Goal: Task Accomplishment & Management: Complete application form

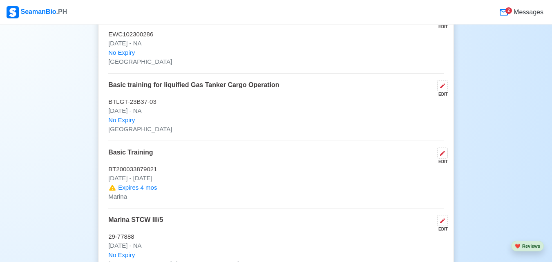
scroll to position [1328, 0]
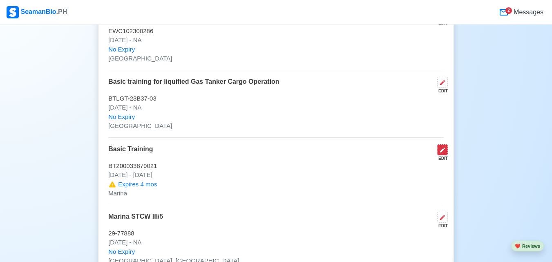
click at [444, 153] on icon at bounding box center [442, 150] width 7 height 7
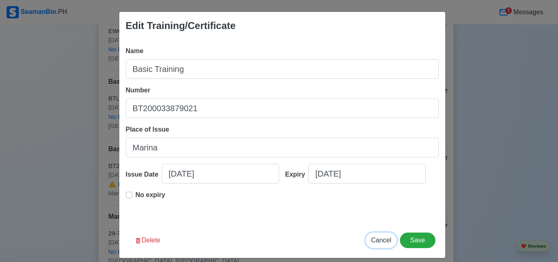
click at [382, 239] on span "Cancel" at bounding box center [381, 239] width 20 height 7
type input "[DATE]"
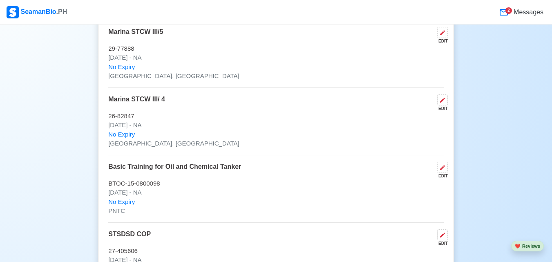
scroll to position [1501, 0]
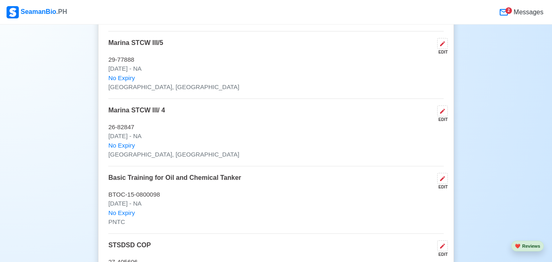
click at [362, 187] on div "Basic Training for Oil and Chemical Tanker EDIT" at bounding box center [275, 181] width 335 height 17
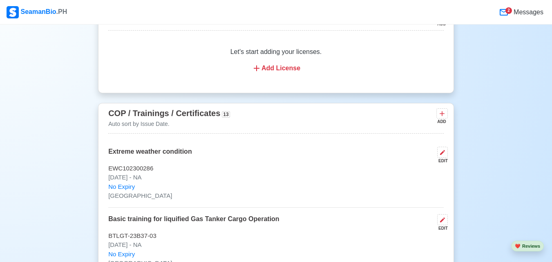
scroll to position [1196, 0]
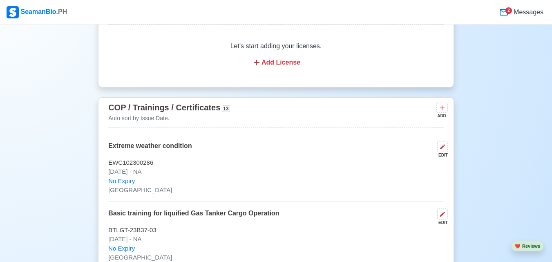
click at [442, 105] on div "COP / Trainings / Certificates 13 Auto sort by Issue Date. ADD" at bounding box center [275, 114] width 335 height 27
click at [441, 112] on icon at bounding box center [442, 108] width 8 height 8
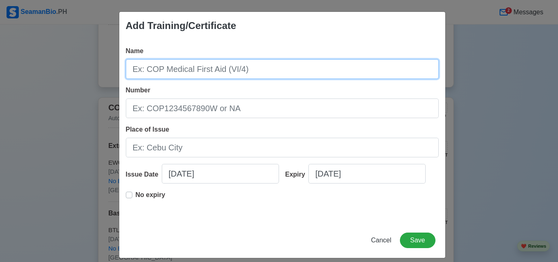
click at [286, 67] on input "Name" at bounding box center [282, 69] width 313 height 20
type input "BT Refresher"
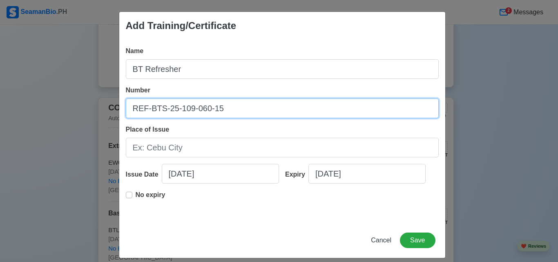
type input "REF-BTS-25-109-060-15"
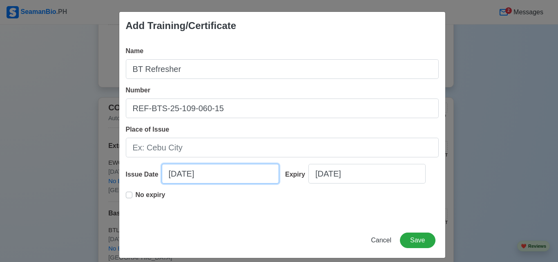
click at [225, 174] on input "[DATE]" at bounding box center [220, 174] width 117 height 20
select select "****"
select select "*********"
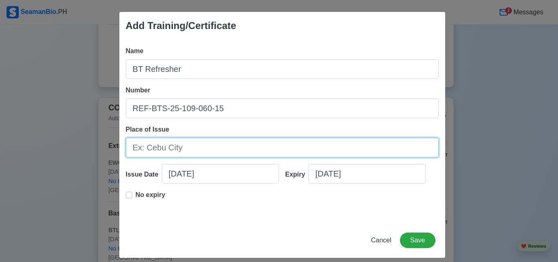
click at [289, 145] on input "Place of Issue" at bounding box center [282, 148] width 313 height 20
type input "m"
type input "[GEOGRAPHIC_DATA], [GEOGRAPHIC_DATA]"
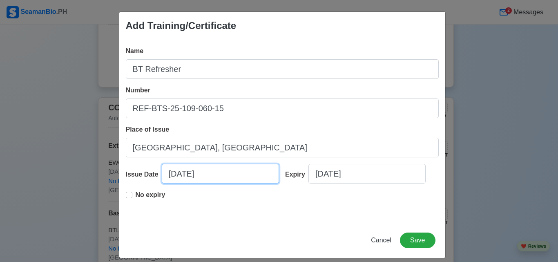
select select "****"
select select "*********"
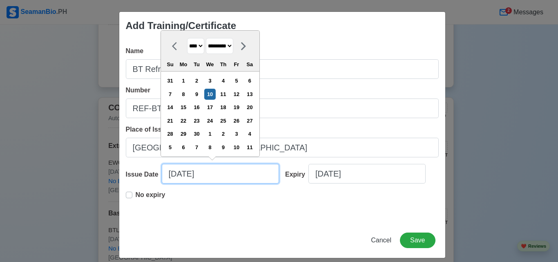
click at [216, 176] on input "[DATE]" at bounding box center [220, 174] width 117 height 20
click at [242, 77] on div "5" at bounding box center [236, 80] width 11 height 11
type input "[DATE]"
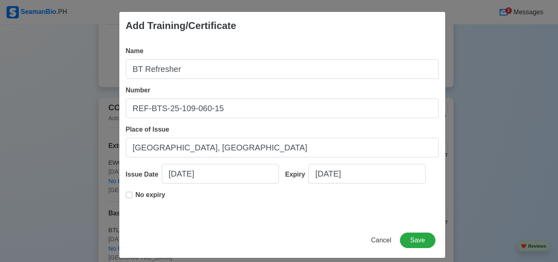
click at [136, 193] on label "No expiry" at bounding box center [151, 198] width 30 height 16
type input "[DATE]"
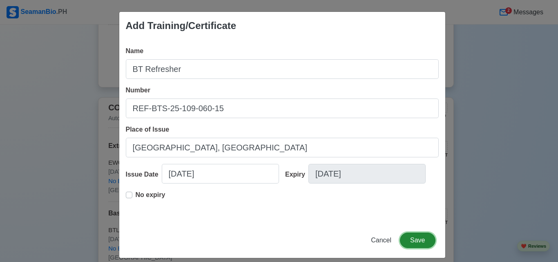
click at [408, 237] on button "Save" at bounding box center [417, 240] width 35 height 16
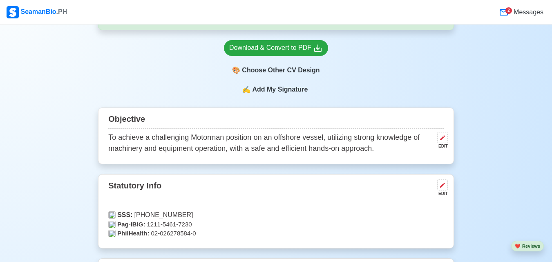
scroll to position [260, 0]
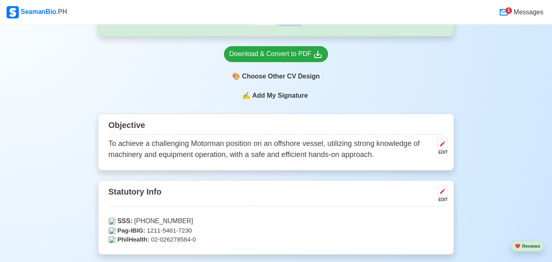
drag, startPoint x: 496, startPoint y: 58, endPoint x: 507, endPoint y: 11, distance: 48.3
click at [507, 11] on div "2" at bounding box center [508, 10] width 7 height 7
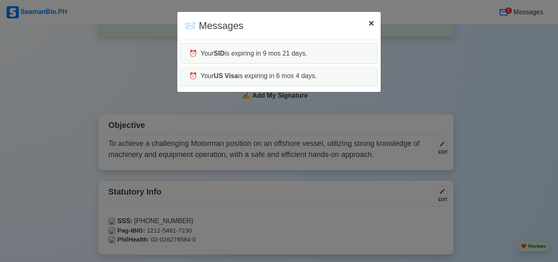
click at [367, 27] on button "× Close" at bounding box center [371, 23] width 19 height 23
click at [370, 27] on span "×" at bounding box center [371, 23] width 6 height 11
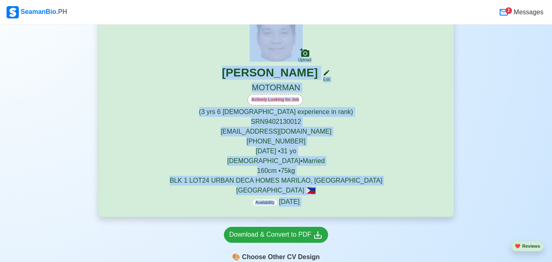
scroll to position [79, 0]
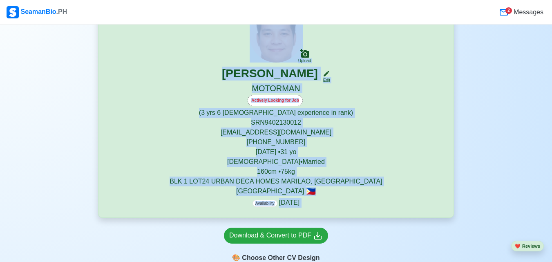
click at [410, 97] on div "Actively Looking for Job" at bounding box center [275, 101] width 335 height 13
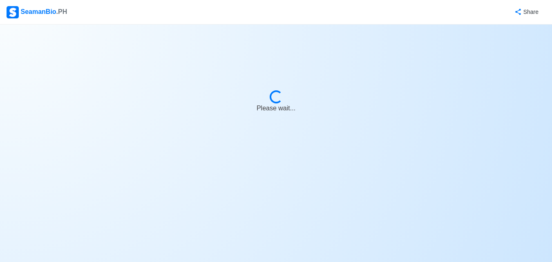
select select "Actively Looking for Job"
select select "Visible for Hiring"
select select "Married"
select select "[DEMOGRAPHIC_DATA]"
select select "PH"
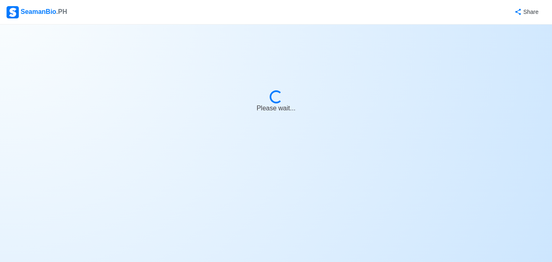
select select "3"
select select "6"
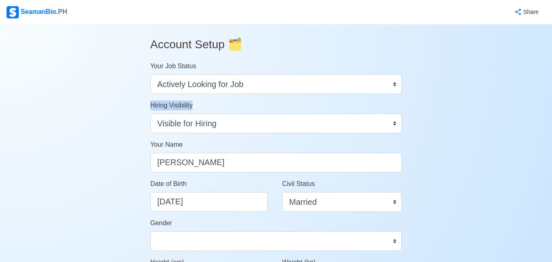
drag, startPoint x: 516, startPoint y: 127, endPoint x: 497, endPoint y: 105, distance: 29.3
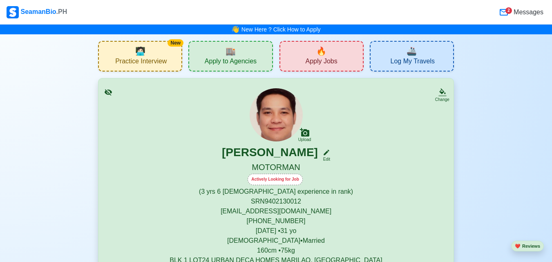
click at [303, 50] on div "🔥 Apply Jobs" at bounding box center [321, 56] width 84 height 31
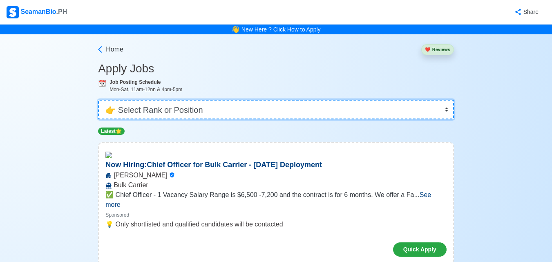
click at [300, 109] on select "👉 Select Rank or Position Master Chief Officer 2nd Officer 3rd Officer Junior O…" at bounding box center [276, 110] width 356 height 20
select select "Oiler"
click at [99, 100] on select "👉 Select Rank or Position Master Chief Officer 2nd Officer 3rd Officer Junior O…" at bounding box center [276, 110] width 356 height 20
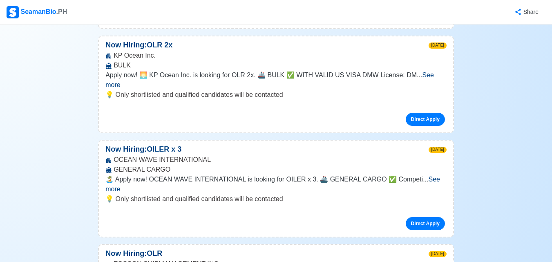
scroll to position [1073, 0]
